Goal: Book appointment/travel/reservation

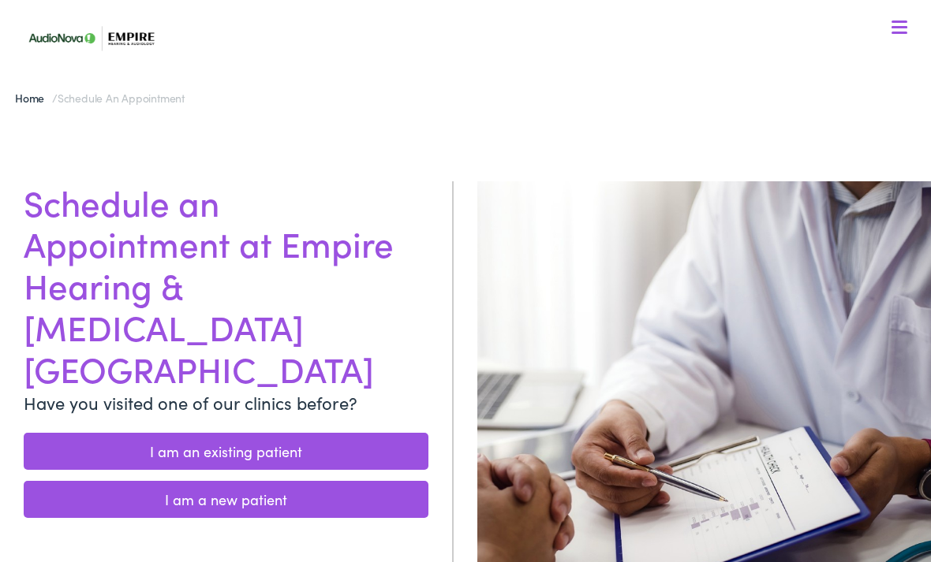
click at [347, 433] on link "I am an existing patient" at bounding box center [226, 451] width 405 height 37
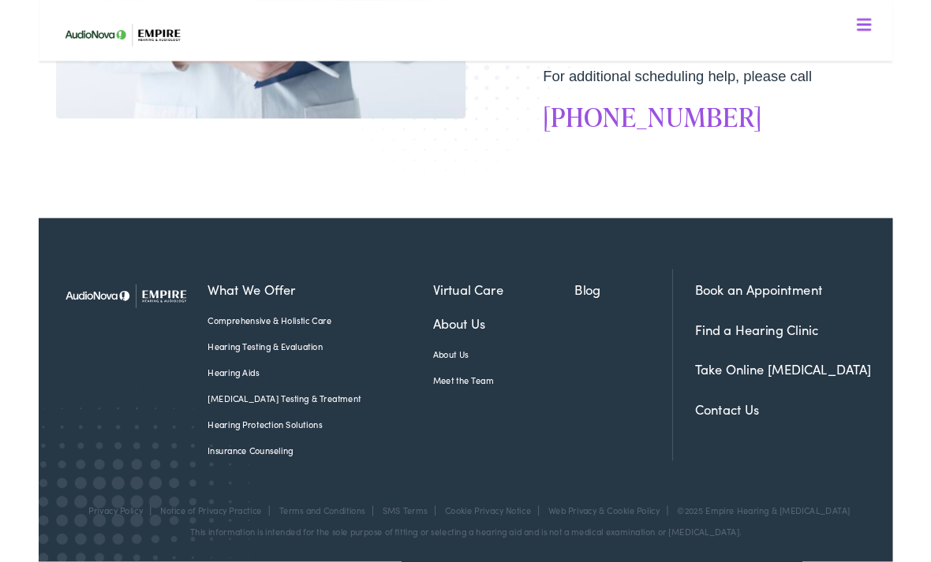
scroll to position [645, 0]
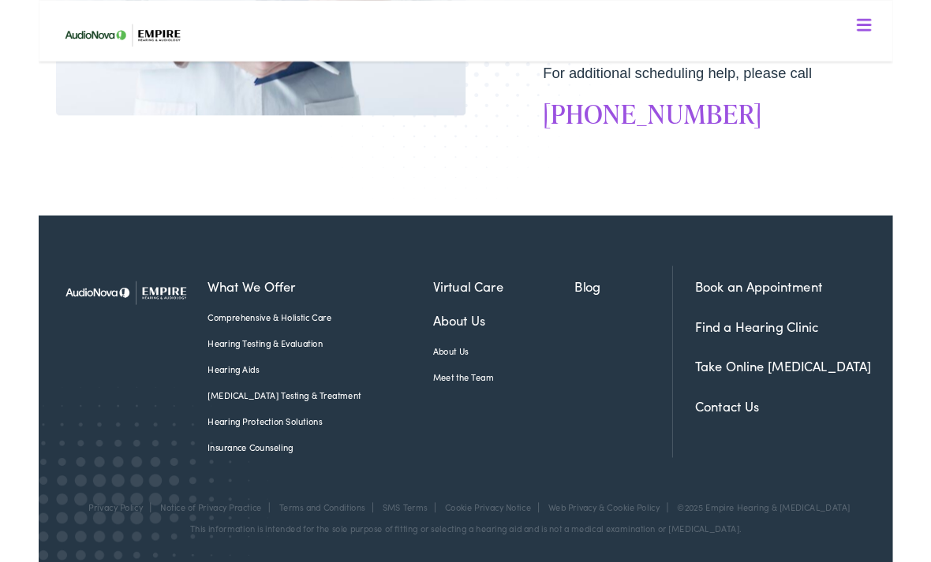
click at [809, 315] on link "Book an Appointment" at bounding box center [784, 313] width 139 height 20
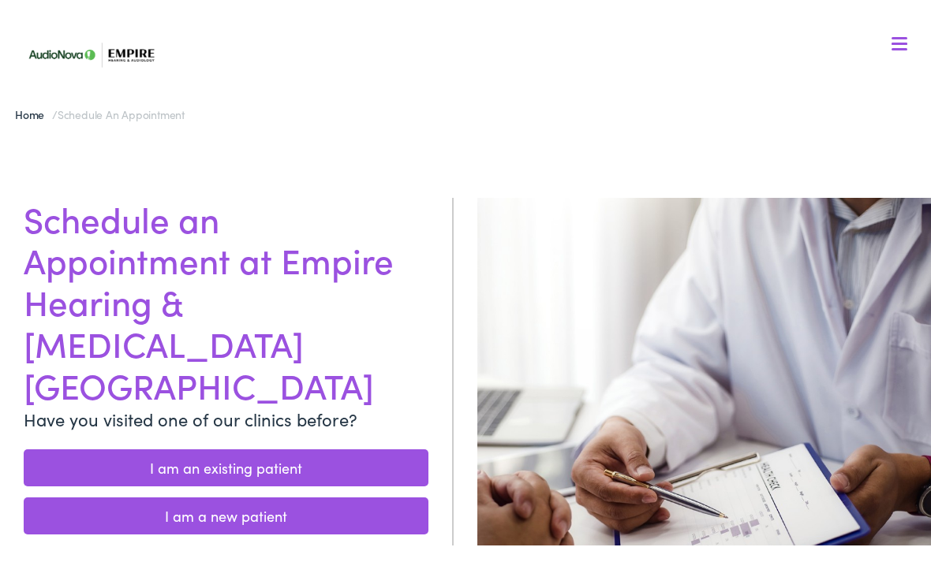
click at [132, 56] on img at bounding box center [98, 38] width 158 height 56
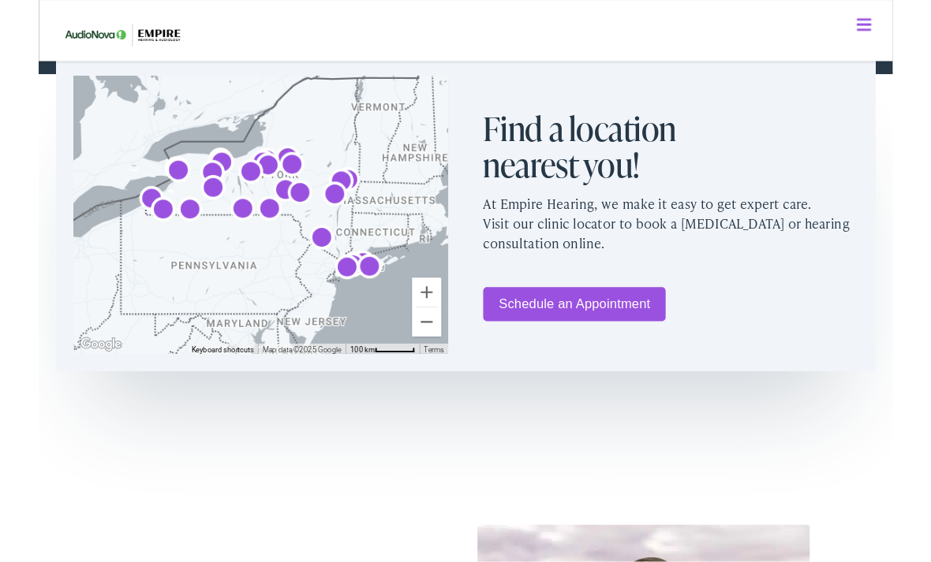
scroll to position [901, 0]
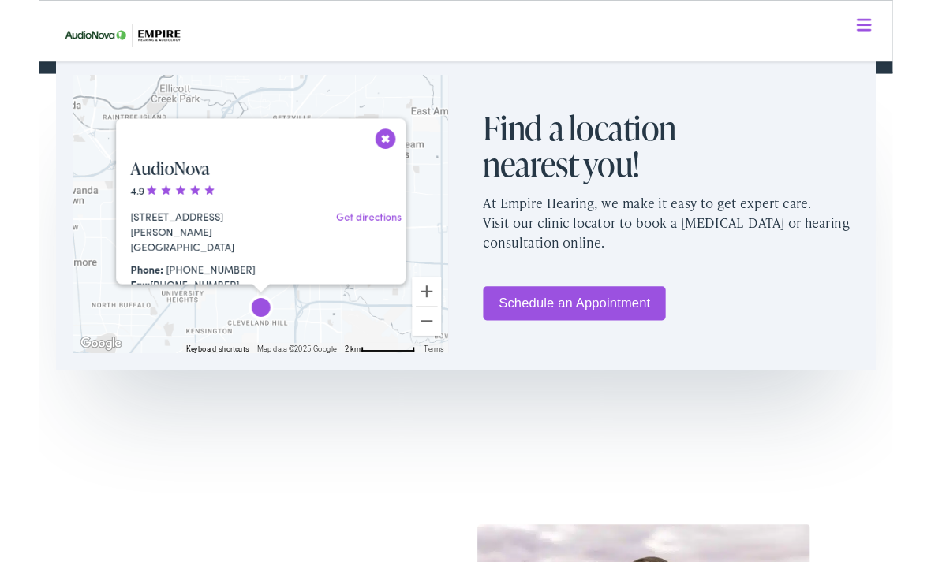
click at [370, 155] on button "Close" at bounding box center [378, 151] width 28 height 28
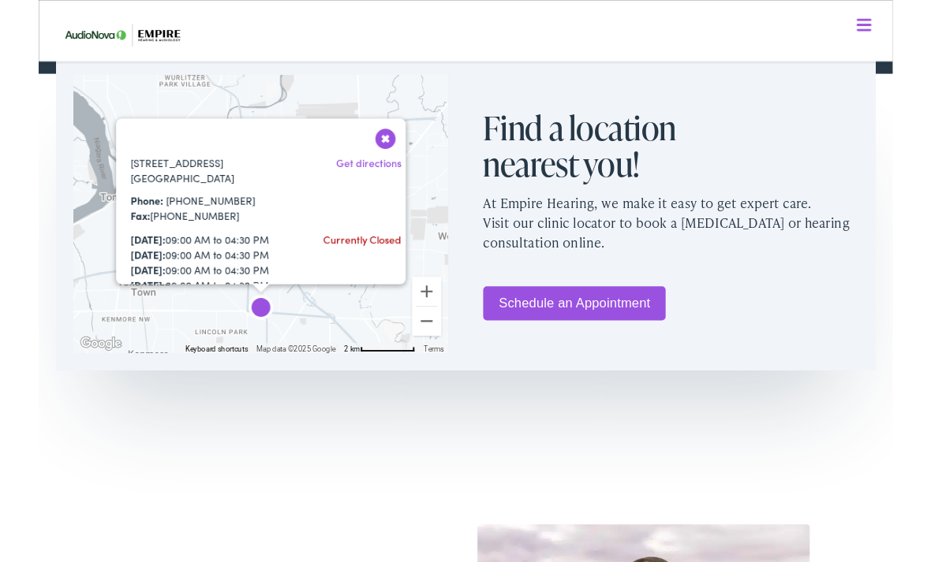
scroll to position [59, 0]
click at [385, 153] on button "Close" at bounding box center [378, 151] width 28 height 28
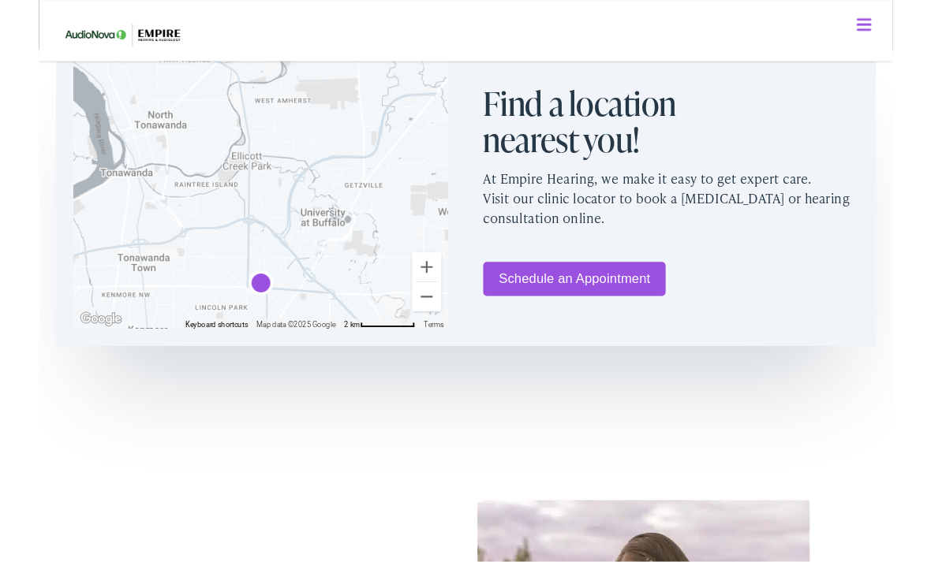
scroll to position [927, 0]
click at [342, 263] on div at bounding box center [242, 206] width 409 height 303
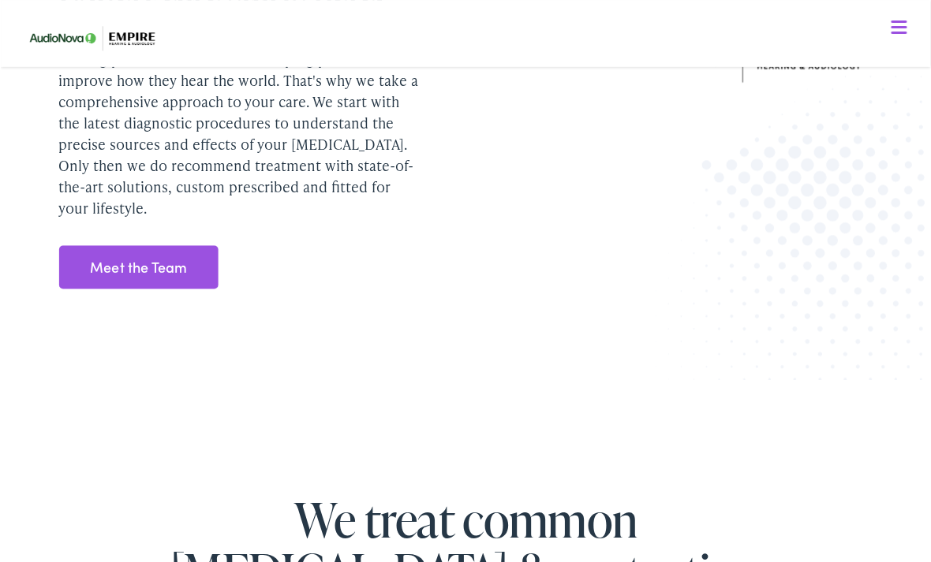
scroll to position [1987, 0]
click at [157, 265] on link "Meet the Team" at bounding box center [138, 267] width 160 height 44
